Goal: Transaction & Acquisition: Purchase product/service

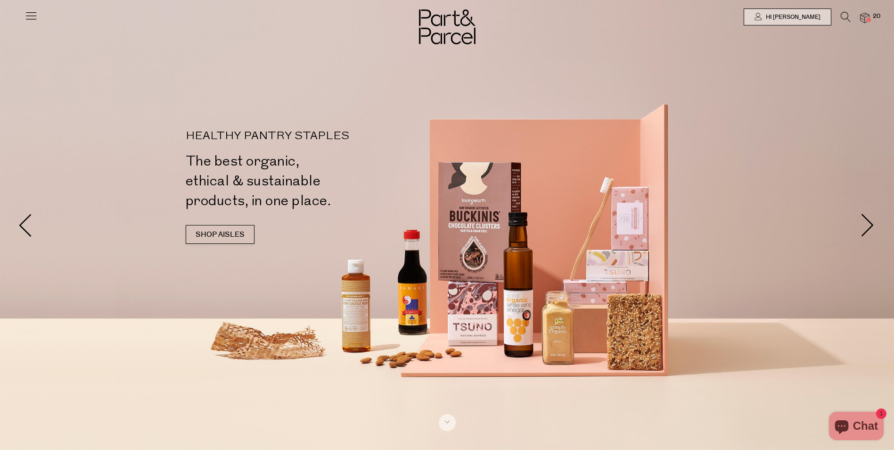
click at [867, 15] on img at bounding box center [864, 18] width 9 height 11
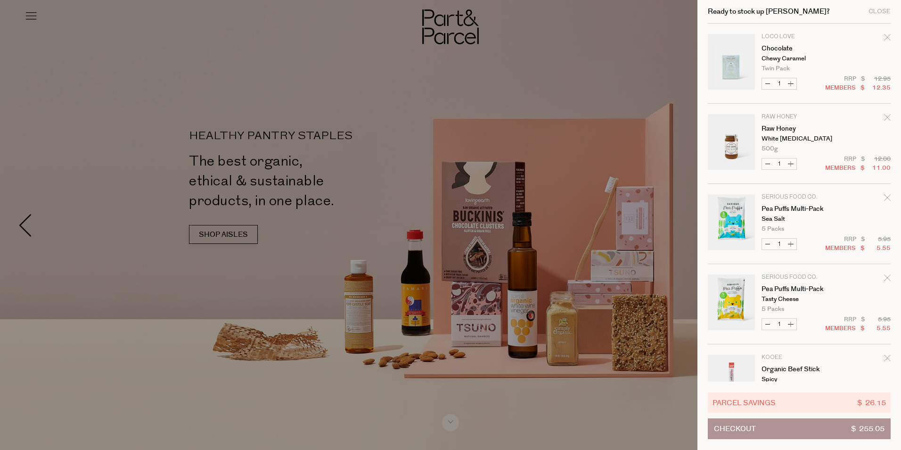
click at [885, 36] on icon "Remove Chocolate" at bounding box center [887, 37] width 7 height 7
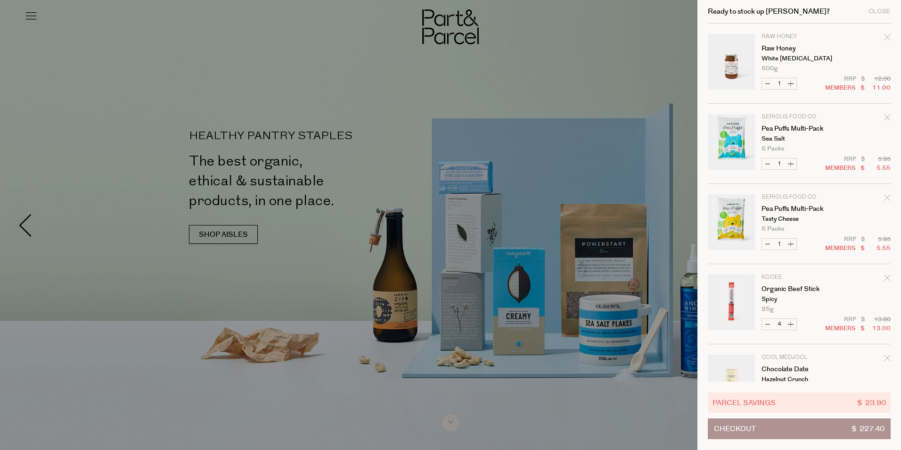
click at [886, 36] on icon "Remove Raw Honey" at bounding box center [887, 37] width 7 height 7
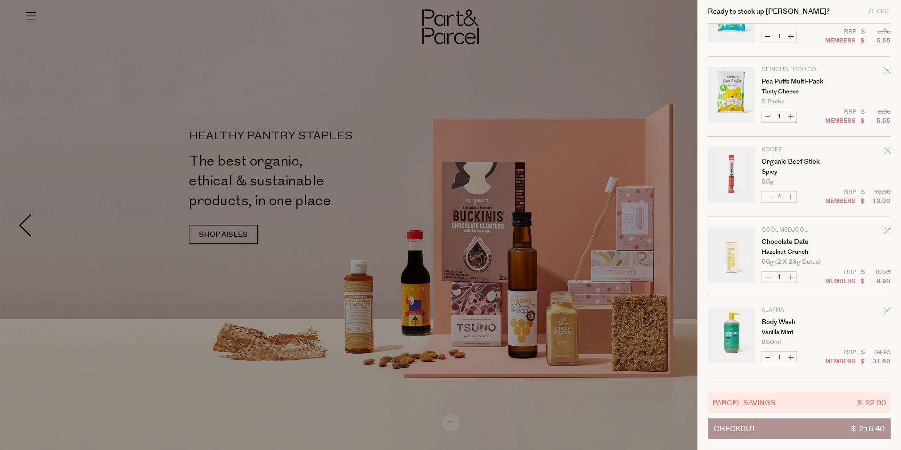
scroll to position [94, 0]
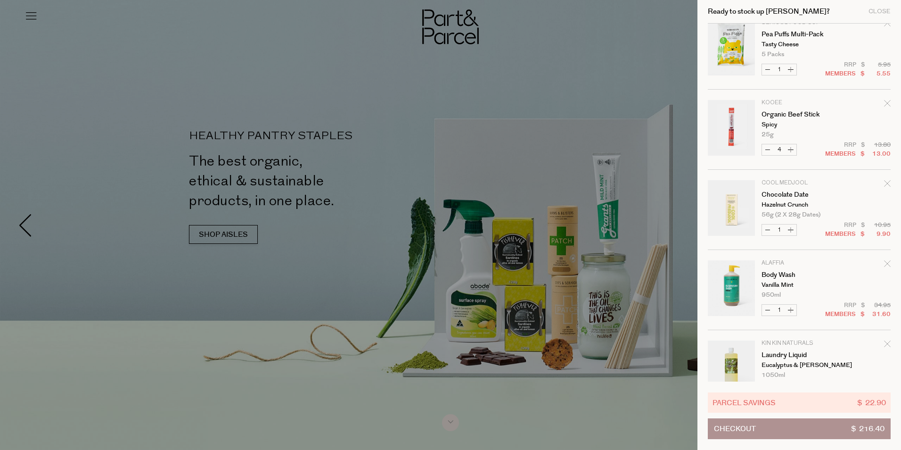
click at [887, 183] on icon "Remove Chocolate Date" at bounding box center [887, 183] width 7 height 7
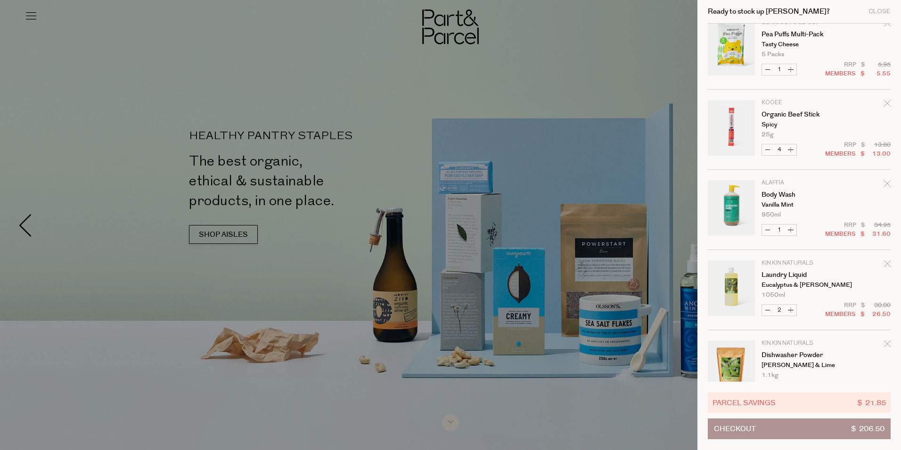
click at [791, 230] on button "Increase Body Wash" at bounding box center [790, 229] width 11 height 11
type input "2"
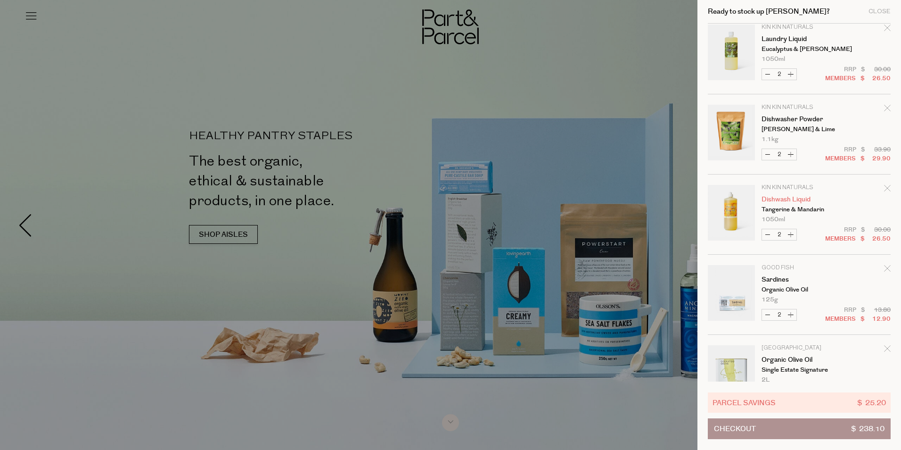
scroll to position [363, 0]
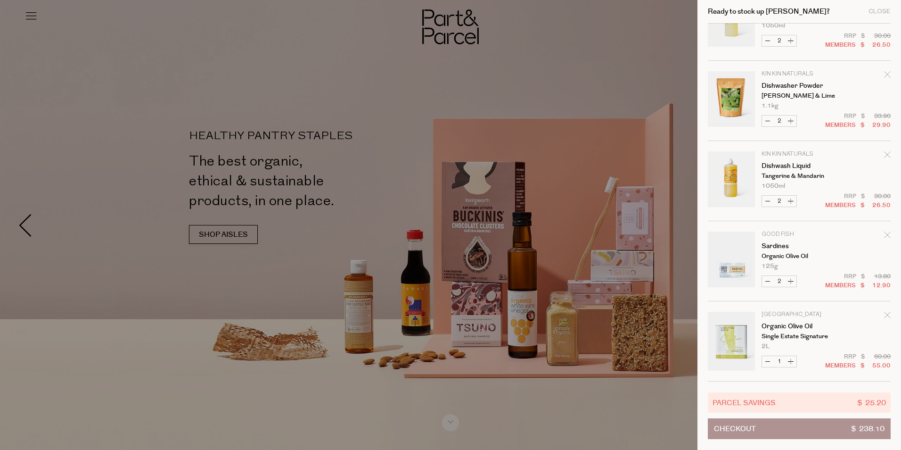
click at [126, 67] on div at bounding box center [450, 225] width 901 height 450
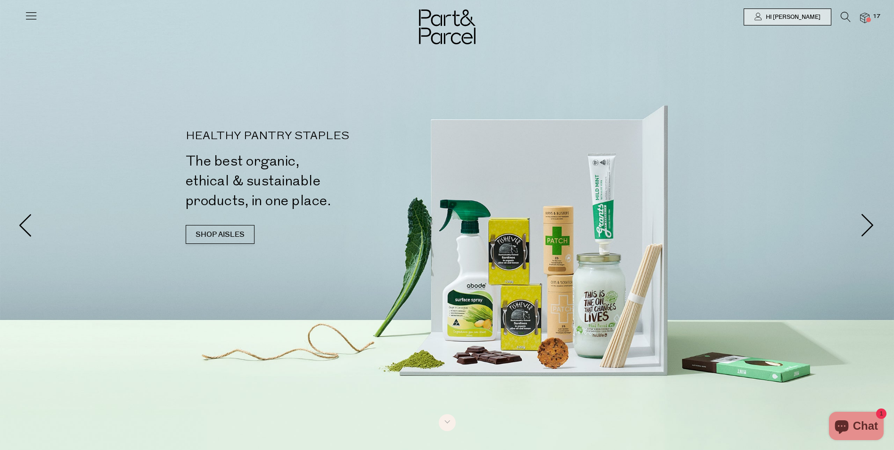
click at [33, 19] on icon at bounding box center [31, 15] width 13 height 13
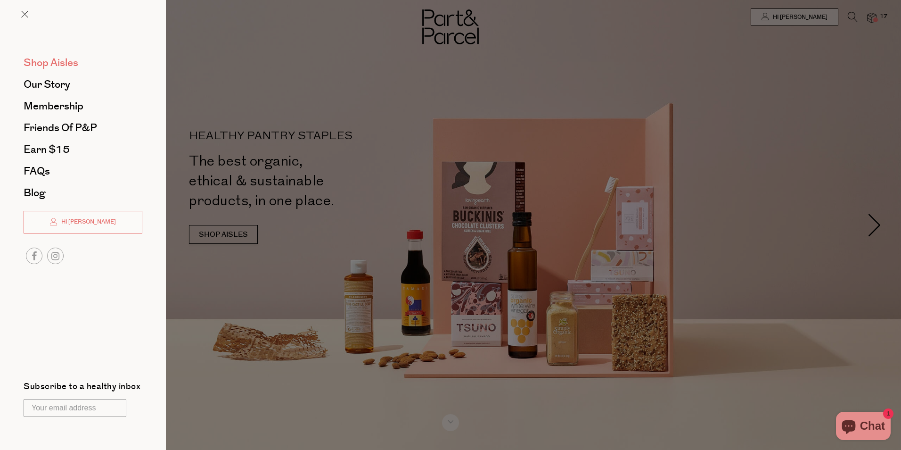
click at [56, 60] on span "Shop Aisles" at bounding box center [51, 62] width 55 height 15
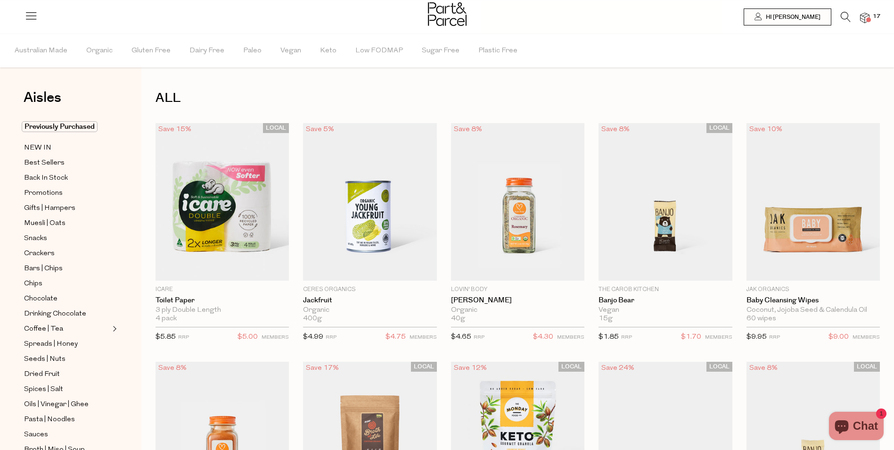
click at [844, 16] on icon at bounding box center [846, 17] width 10 height 10
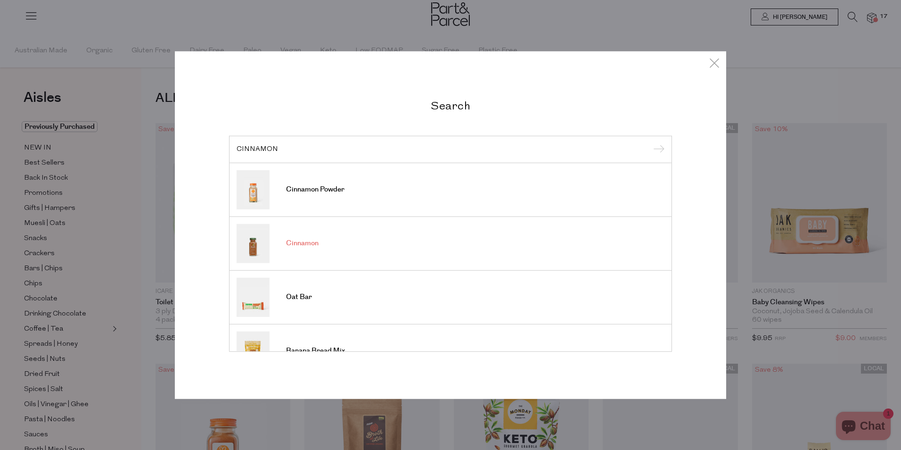
type input "CINNAMON"
click at [300, 245] on span "Cinnamon" at bounding box center [302, 242] width 33 height 9
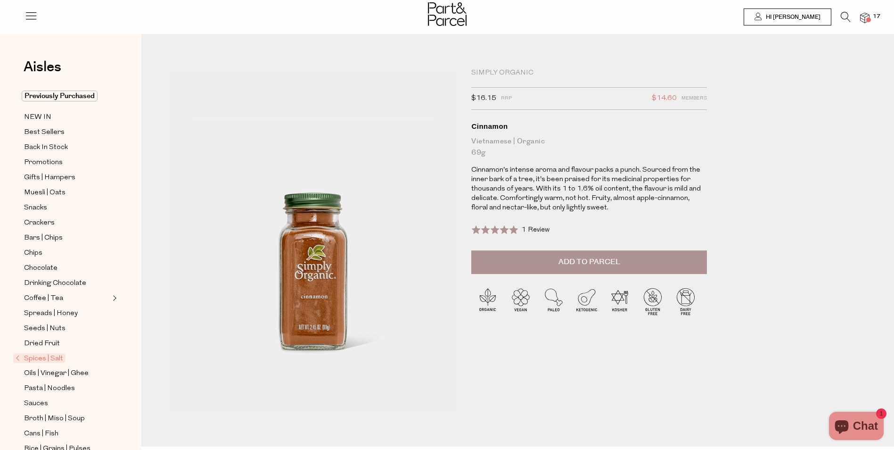
click at [846, 16] on icon at bounding box center [846, 17] width 10 height 10
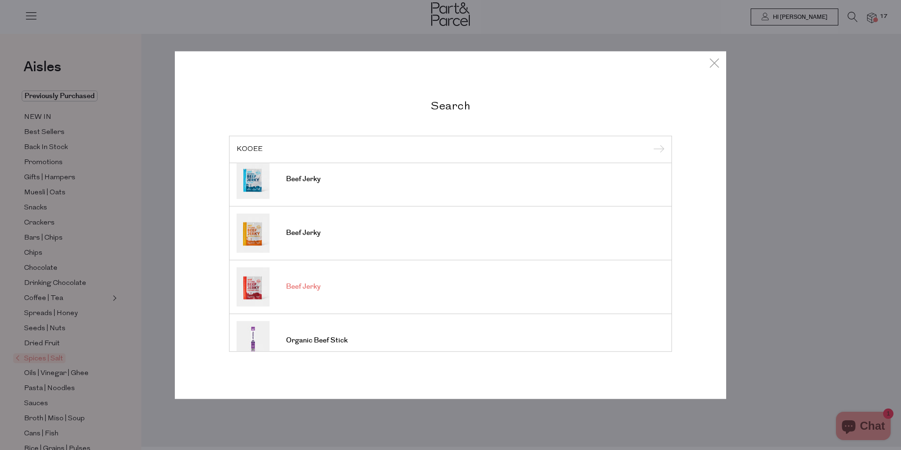
scroll to position [188, 0]
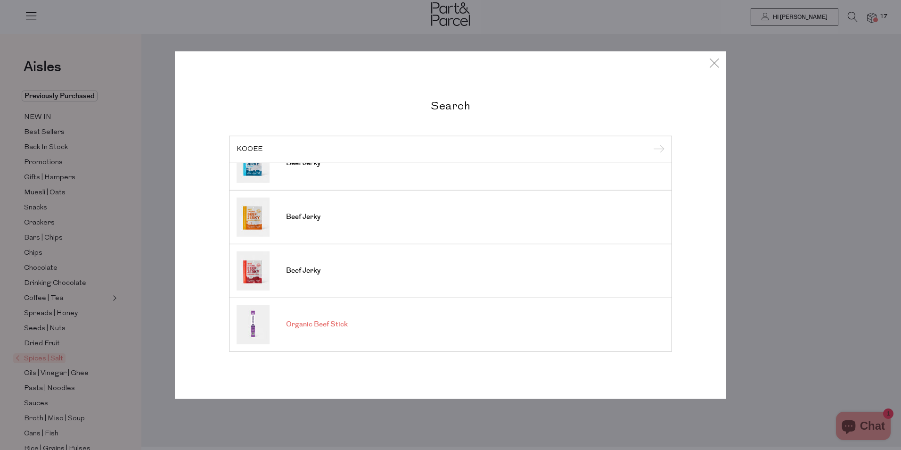
type input "KOOEE"
click at [329, 321] on span "Organic Beef Stick" at bounding box center [317, 324] width 62 height 9
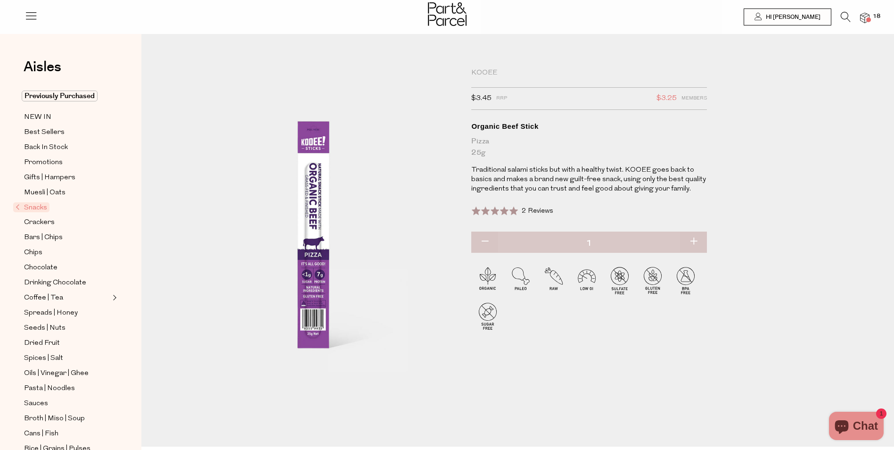
click at [693, 241] on button "button" at bounding box center [693, 241] width 27 height 21
type input "2"
click at [693, 240] on button "button" at bounding box center [693, 241] width 27 height 21
type input "3"
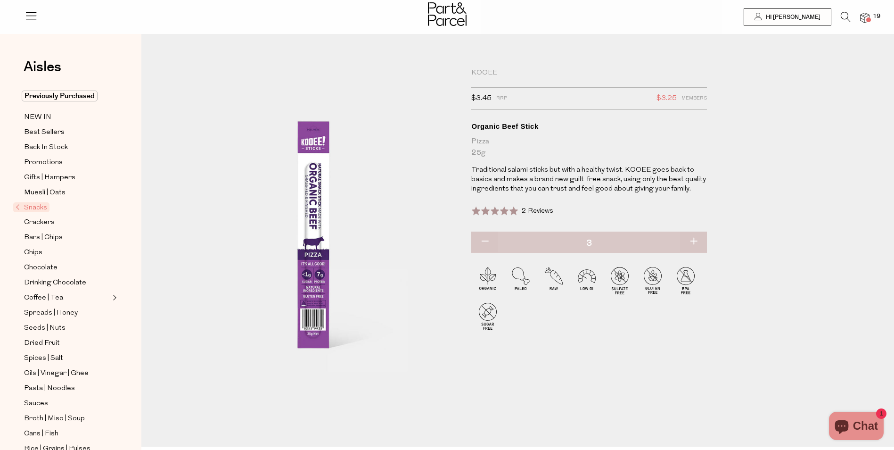
type input "3"
drag, startPoint x: 43, startPoint y: 114, endPoint x: 177, endPoint y: 140, distance: 136.2
click at [43, 114] on span "NEW IN" at bounding box center [37, 117] width 27 height 11
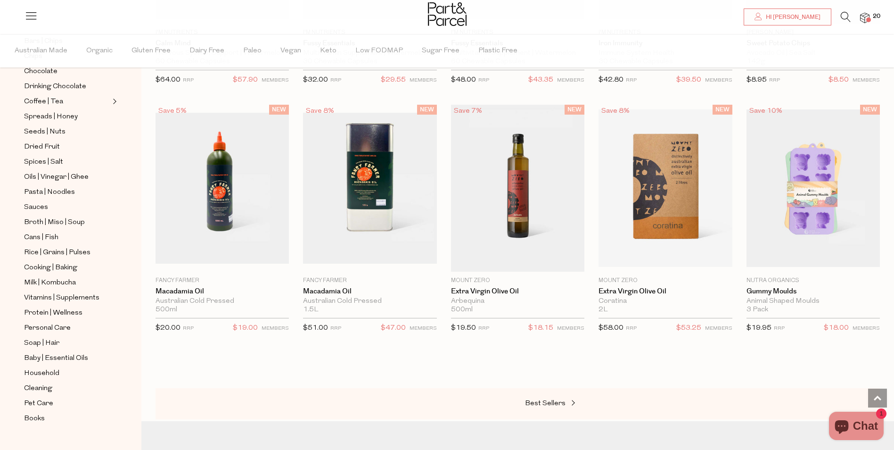
scroll to position [754, 0]
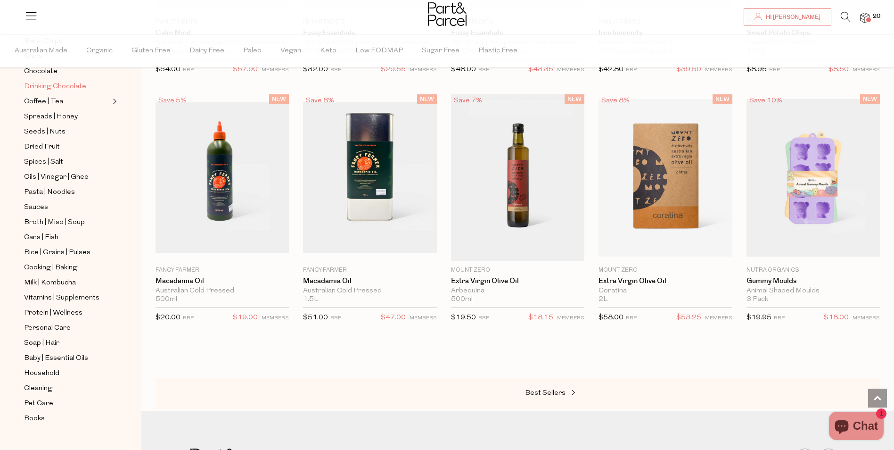
click at [57, 81] on span "Drinking Chocolate" at bounding box center [55, 86] width 62 height 11
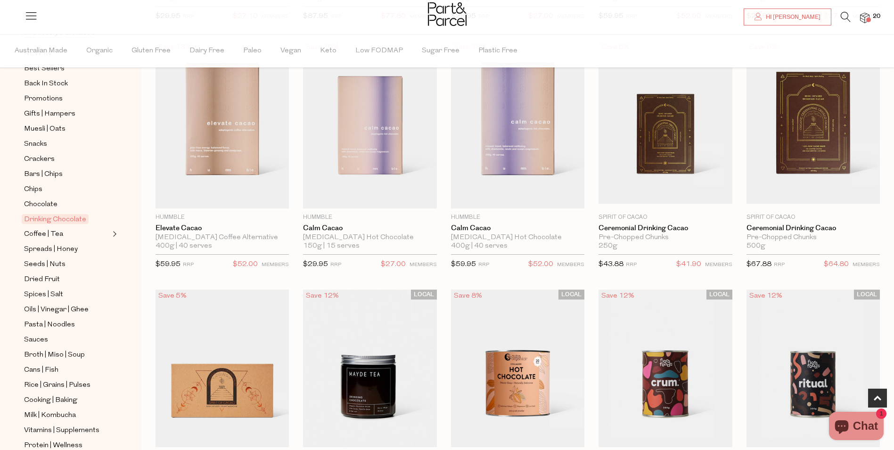
scroll to position [377, 0]
